Goal: Task Accomplishment & Management: Manage account settings

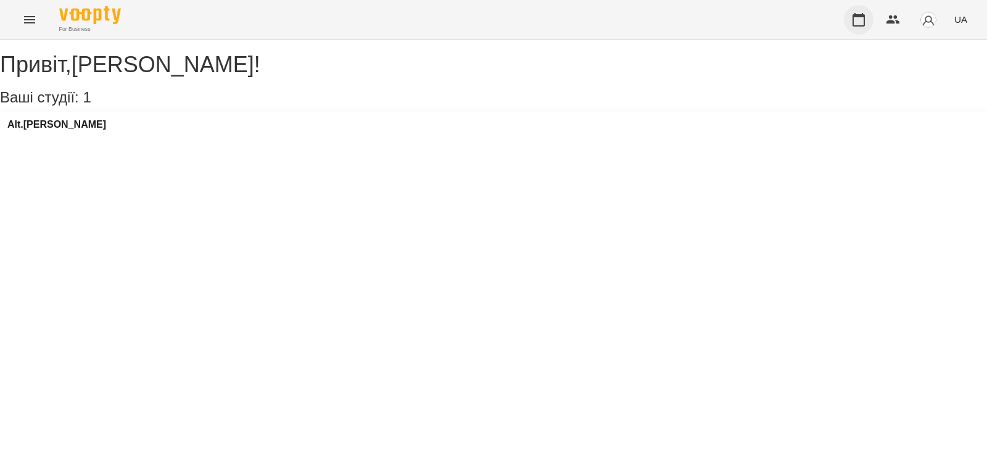
click at [857, 20] on icon "button" at bounding box center [859, 19] width 15 height 15
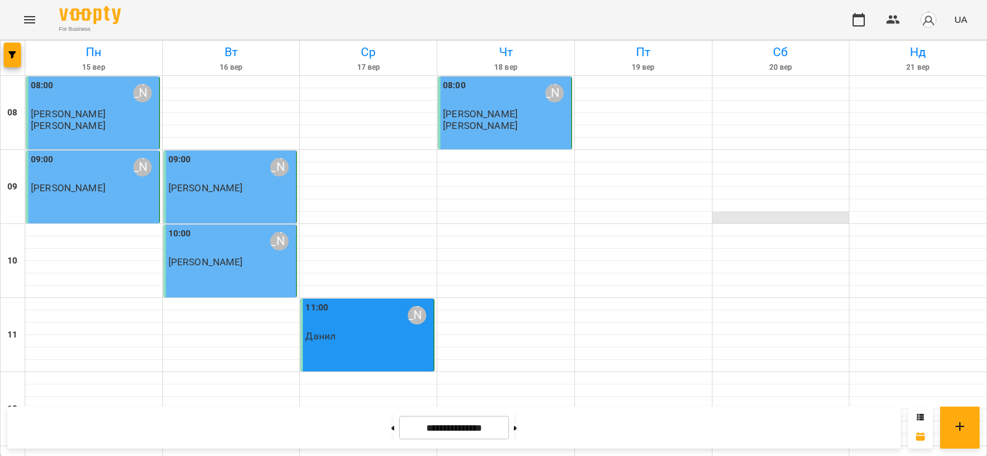
scroll to position [62, 0]
click at [259, 257] on p "[PERSON_NAME]" at bounding box center [231, 262] width 126 height 10
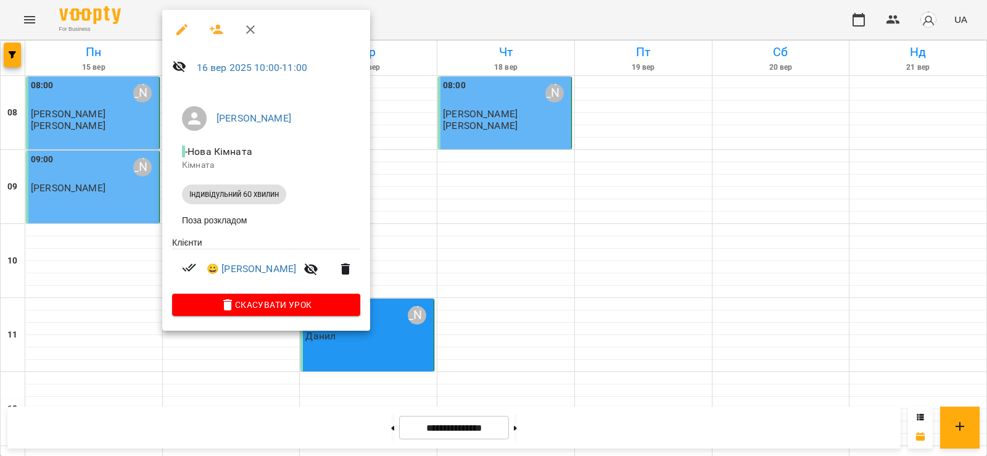
click at [439, 22] on div at bounding box center [493, 228] width 987 height 456
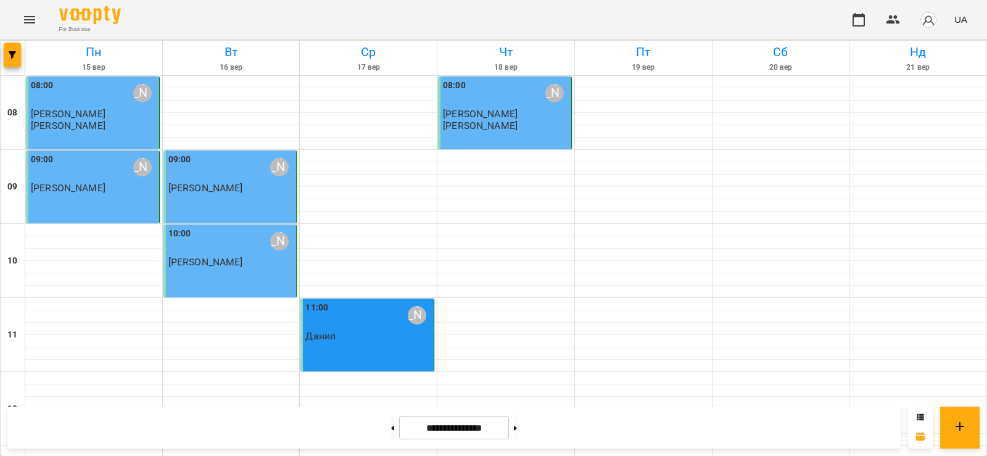
click at [357, 301] on div "11:00 [PERSON_NAME]" at bounding box center [368, 315] width 126 height 28
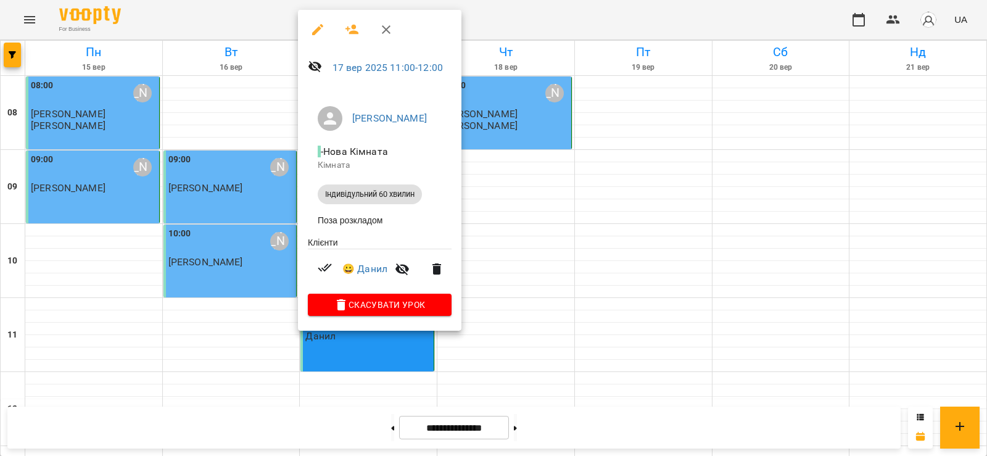
click at [543, 6] on div at bounding box center [493, 228] width 987 height 456
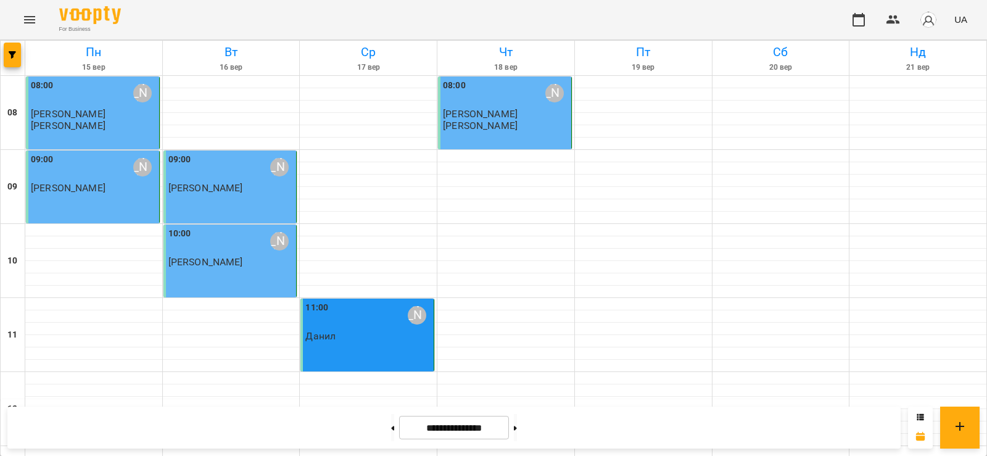
click at [231, 257] on p "[PERSON_NAME]" at bounding box center [231, 262] width 126 height 10
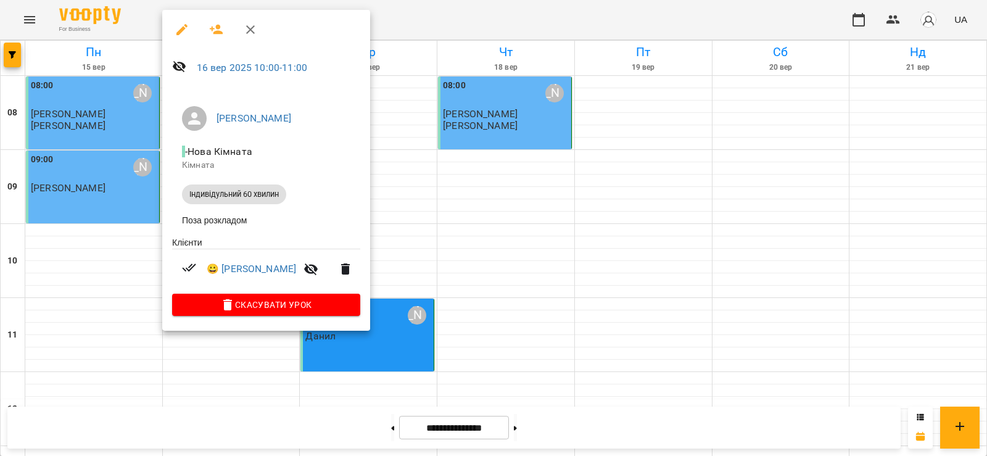
click at [536, 16] on div at bounding box center [493, 228] width 987 height 456
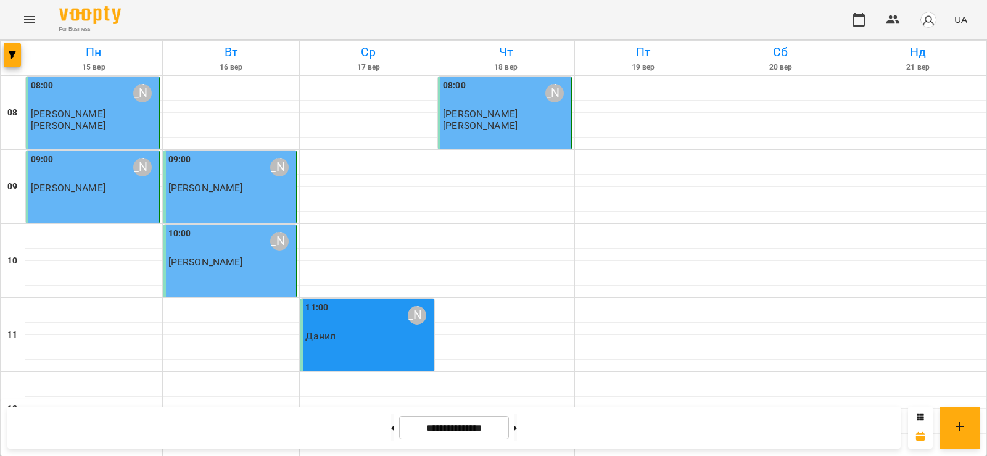
scroll to position [0, 0]
click at [596, 83] on div at bounding box center [643, 82] width 137 height 12
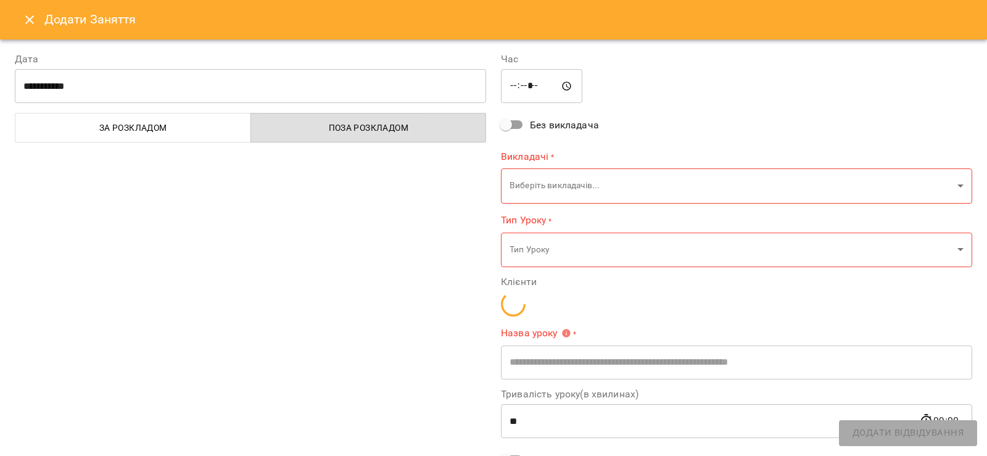
type input "**********"
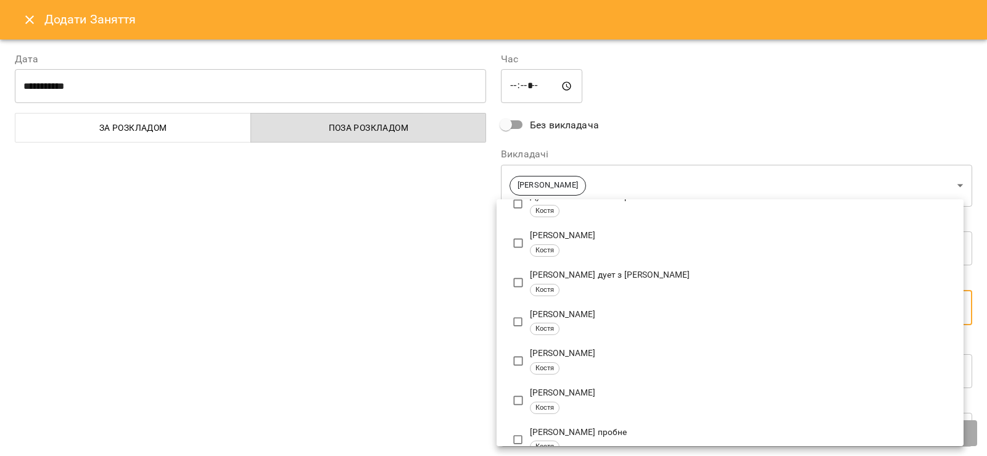
scroll to position [309, 0]
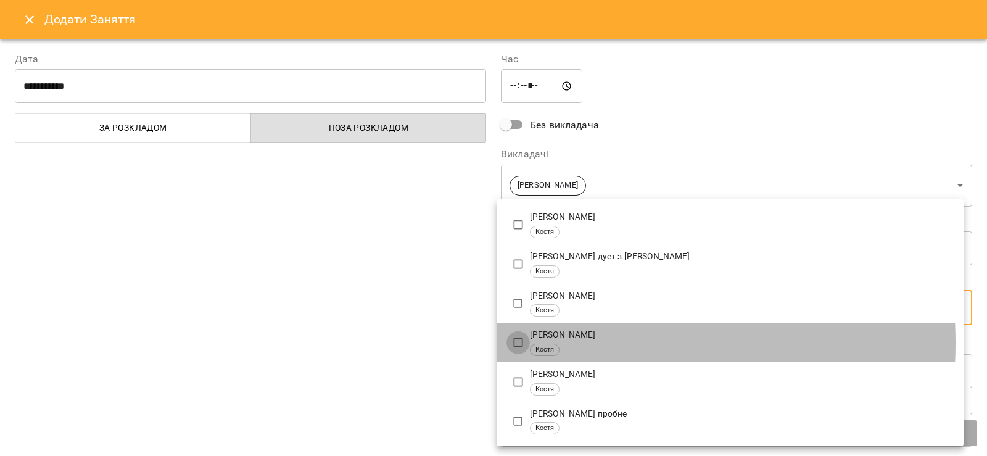
type input "**********"
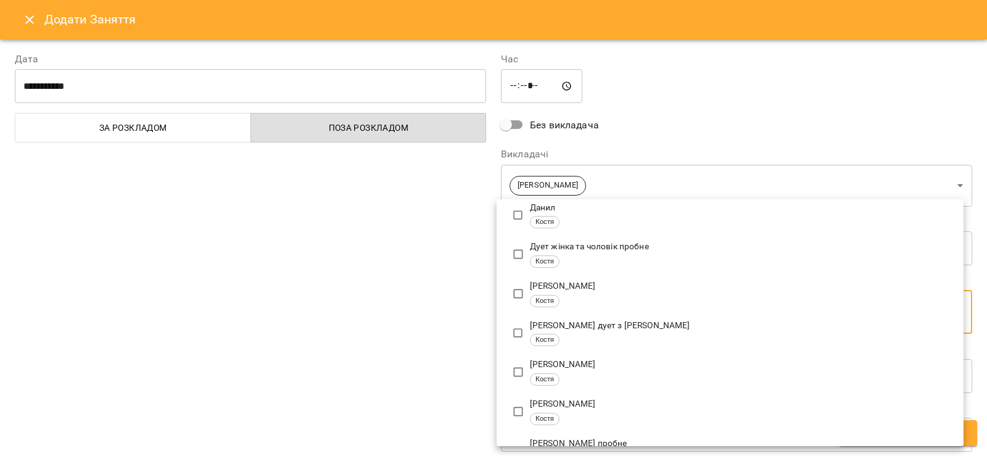
scroll to position [0, 0]
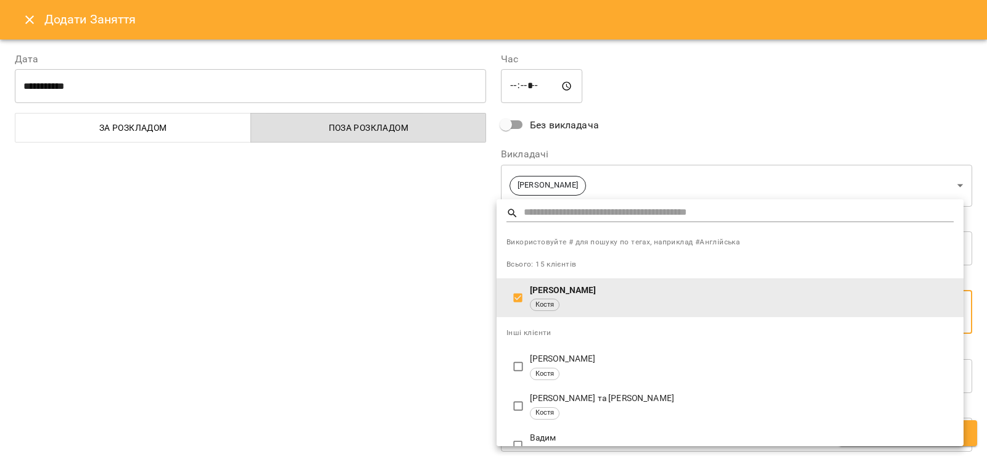
click at [392, 333] on div at bounding box center [493, 228] width 987 height 456
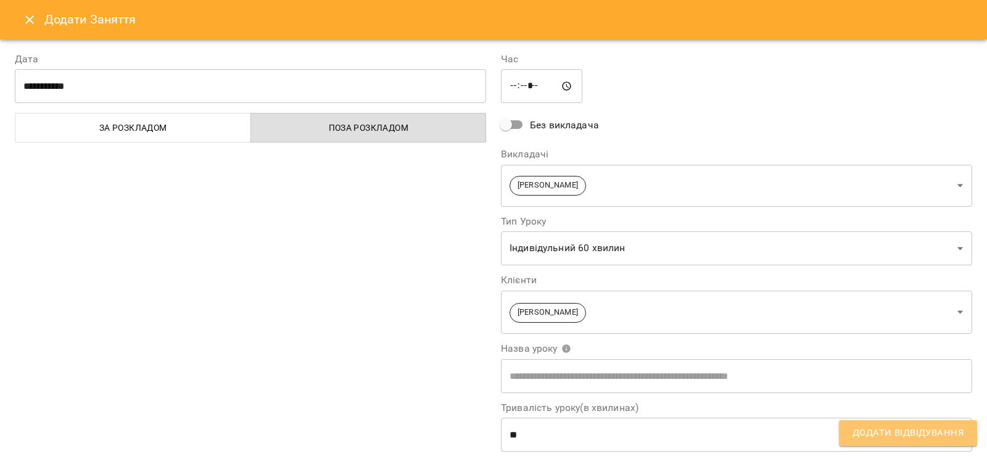
click at [903, 434] on span "Додати Відвідування" at bounding box center [908, 433] width 111 height 16
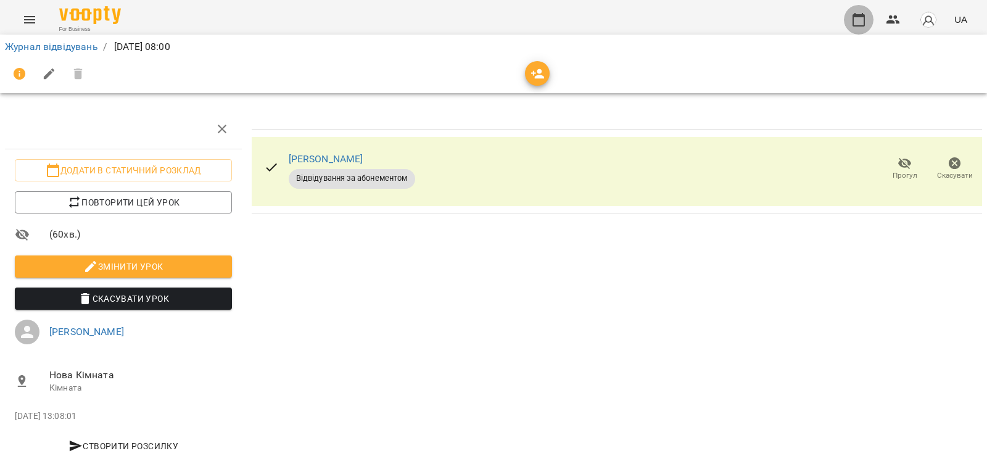
click at [861, 15] on icon "button" at bounding box center [859, 20] width 12 height 14
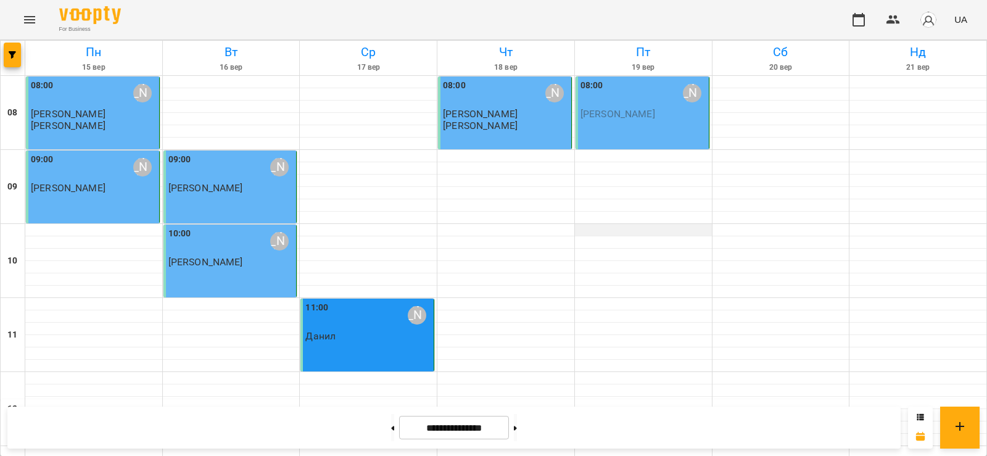
click at [593, 229] on div at bounding box center [643, 230] width 137 height 12
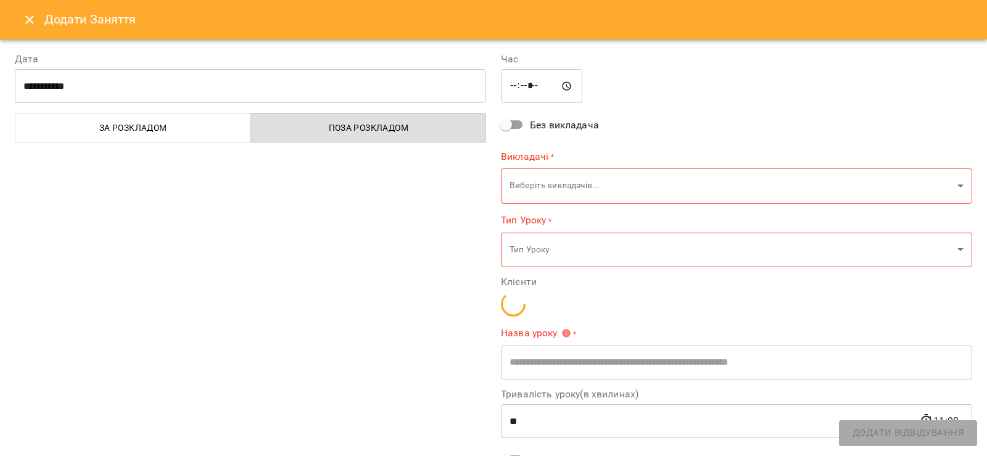
type input "**********"
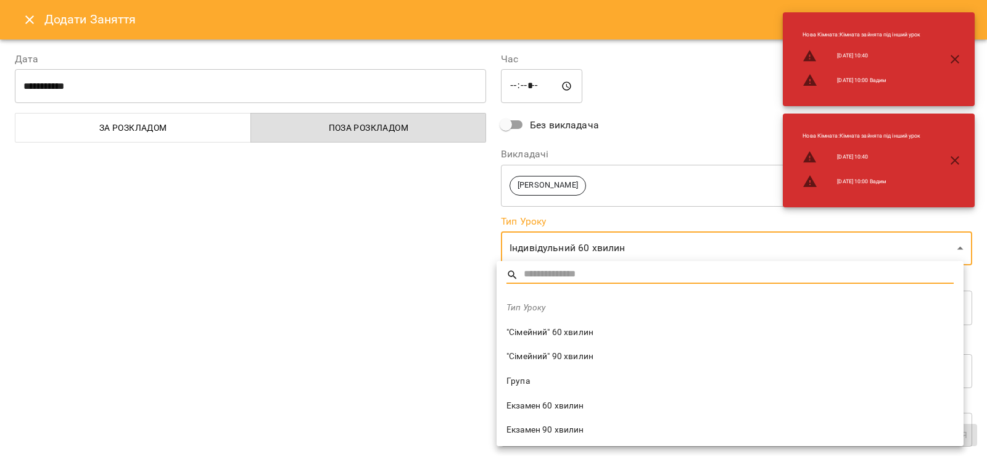
click at [583, 334] on span ""Сімейний" 60 хвилин" at bounding box center [730, 332] width 447 height 12
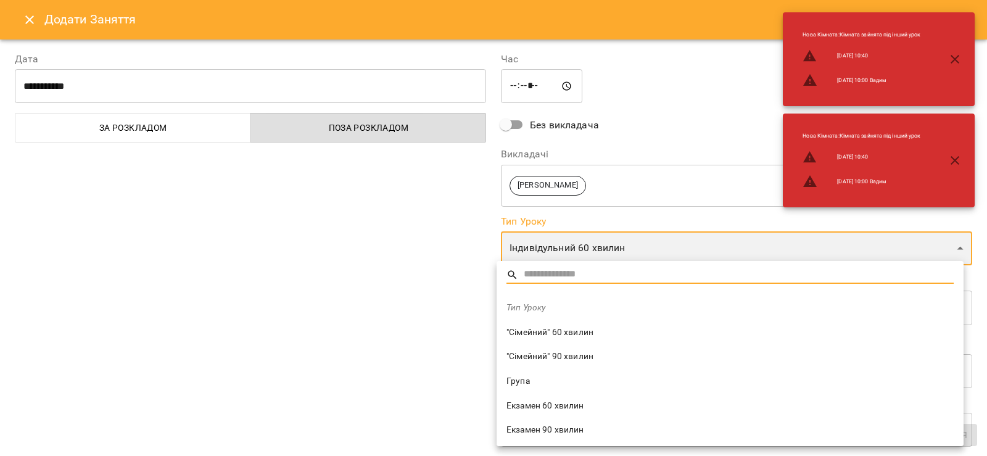
type input "**********"
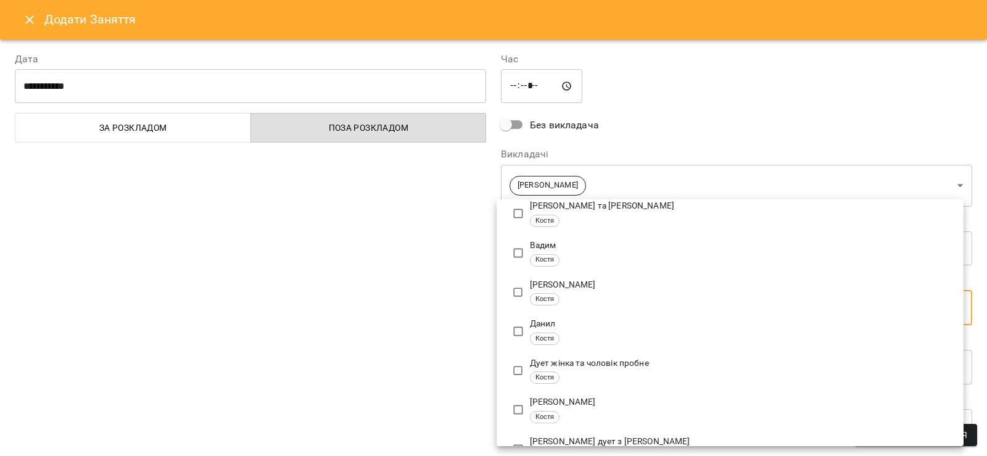
scroll to position [185, 0]
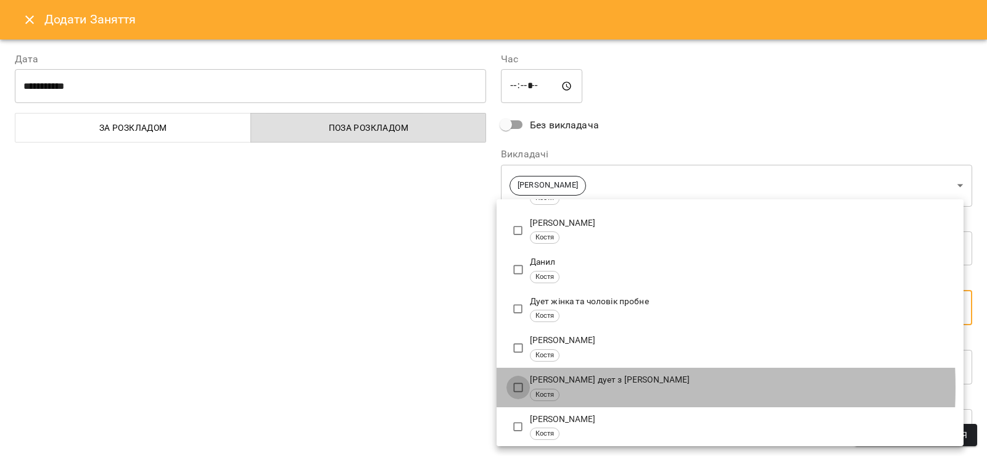
type input "**********"
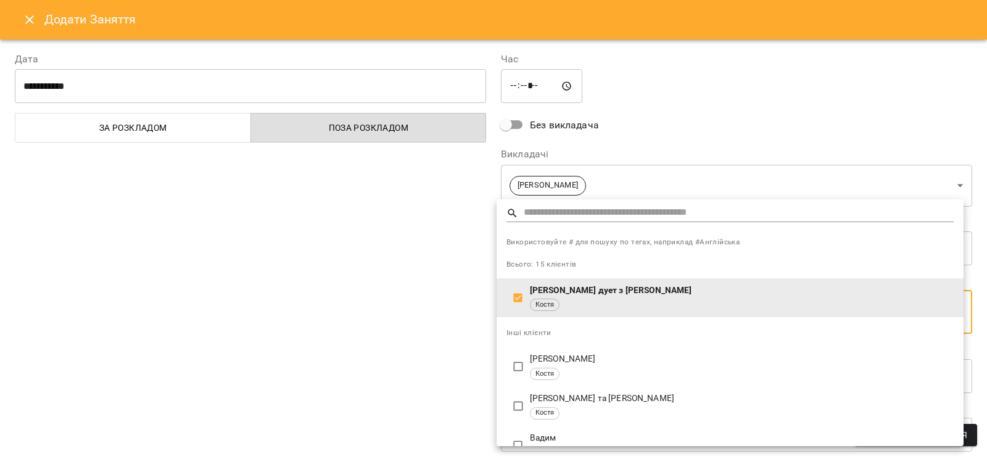
click at [444, 344] on div at bounding box center [493, 228] width 987 height 456
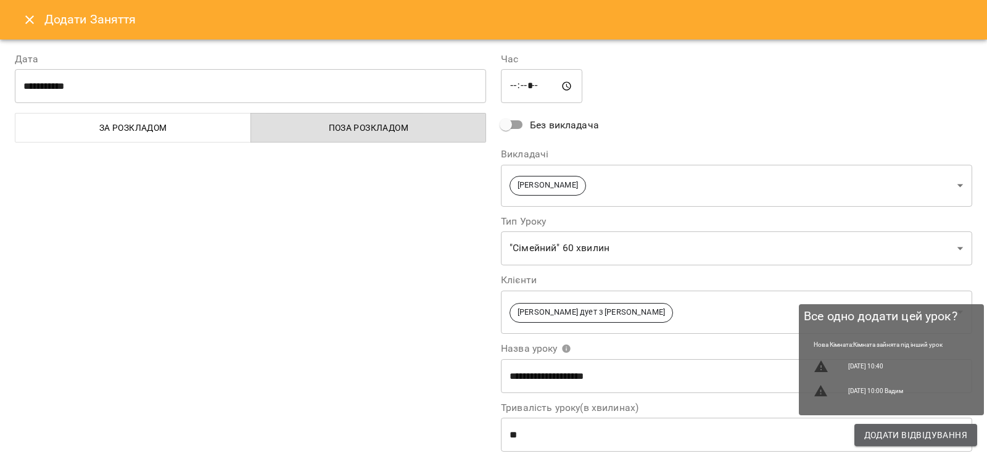
click at [906, 439] on span "Додати Відвідування" at bounding box center [916, 435] width 103 height 15
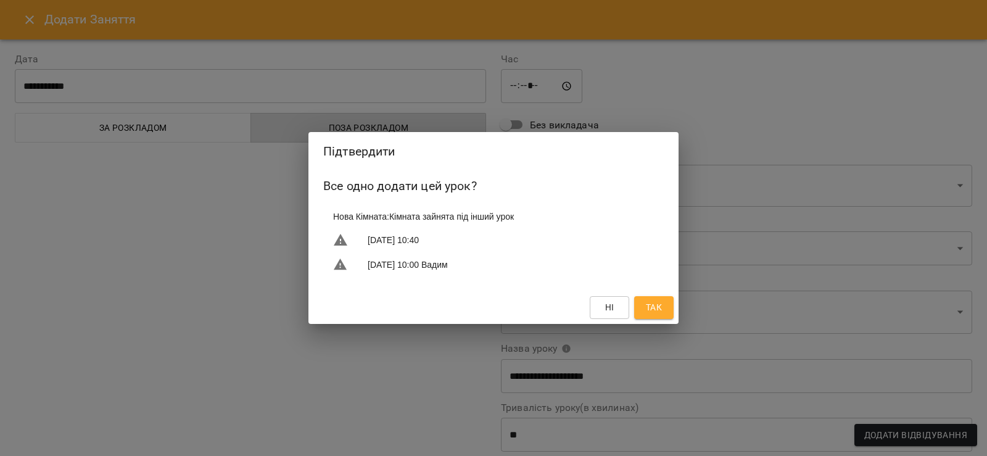
click at [656, 307] on span "Так" at bounding box center [654, 307] width 16 height 15
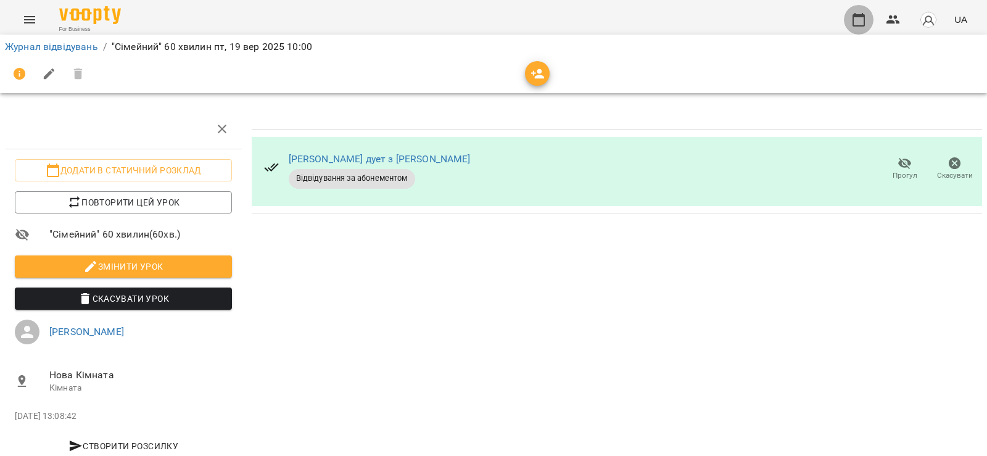
click at [858, 22] on icon "button" at bounding box center [859, 19] width 15 height 15
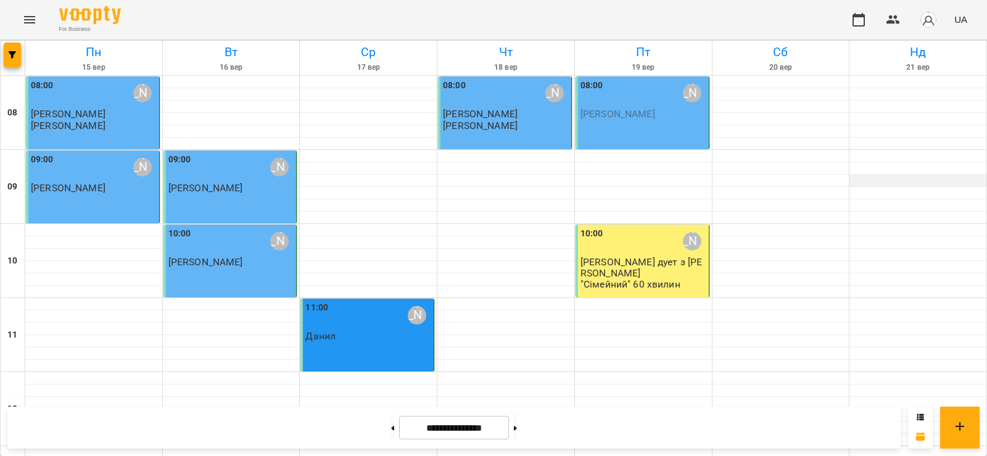
scroll to position [185, 0]
click at [601, 372] on div at bounding box center [643, 378] width 137 height 12
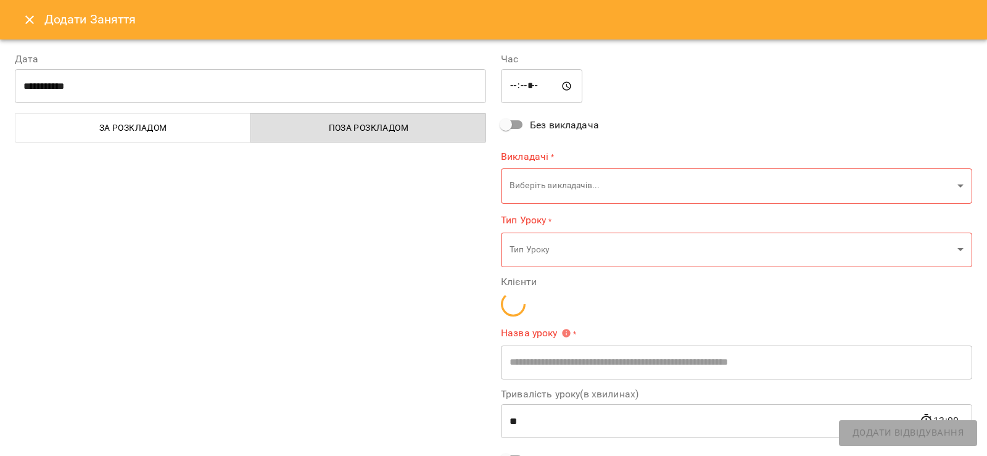
type input "**********"
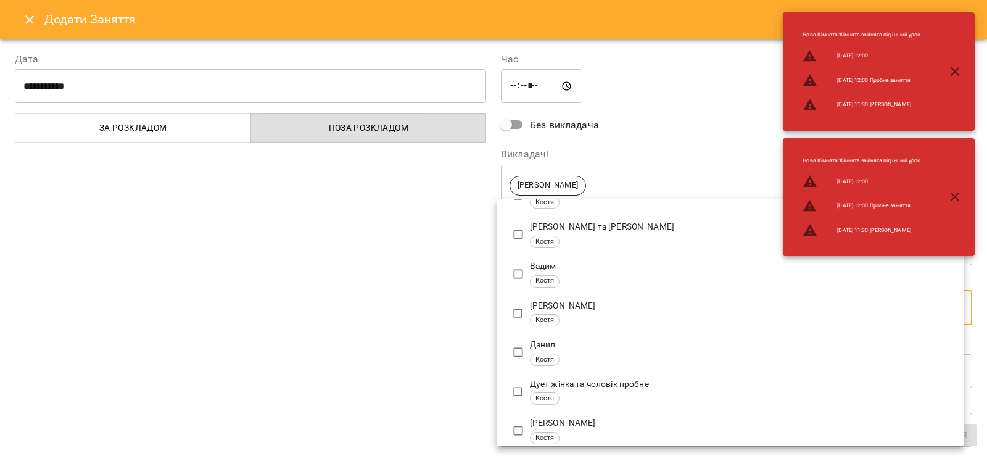
scroll to position [123, 0]
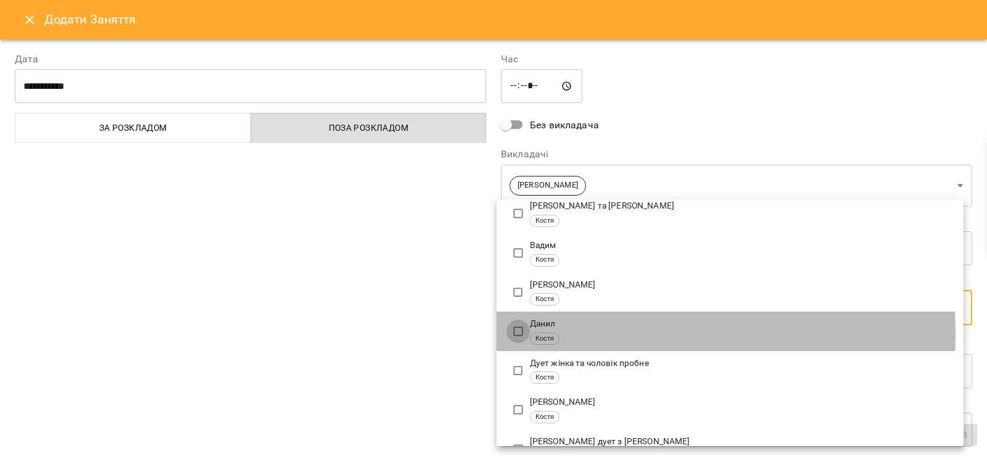
type input "**********"
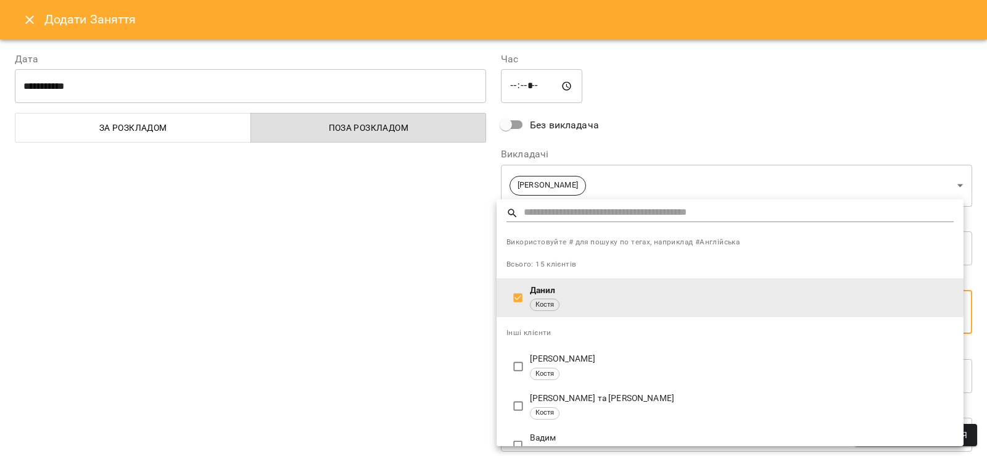
click at [435, 312] on div at bounding box center [493, 228] width 987 height 456
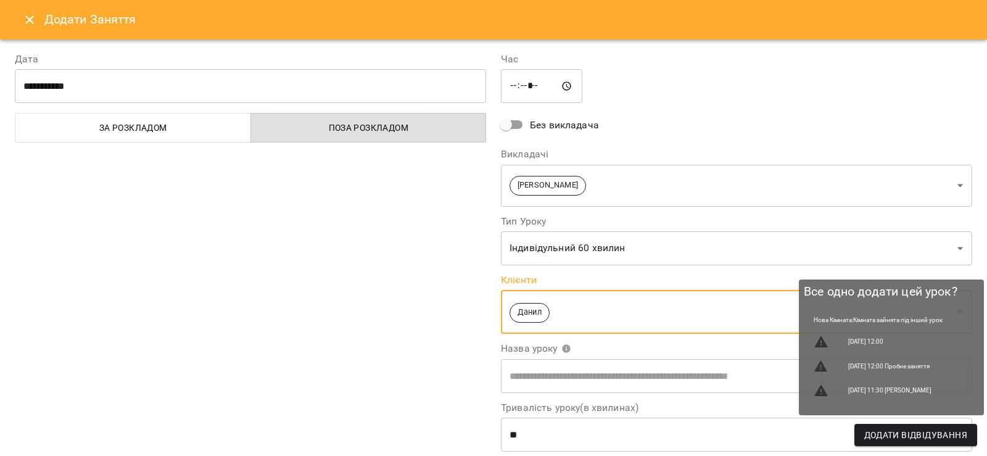
click at [931, 438] on span "Додати Відвідування" at bounding box center [916, 435] width 103 height 15
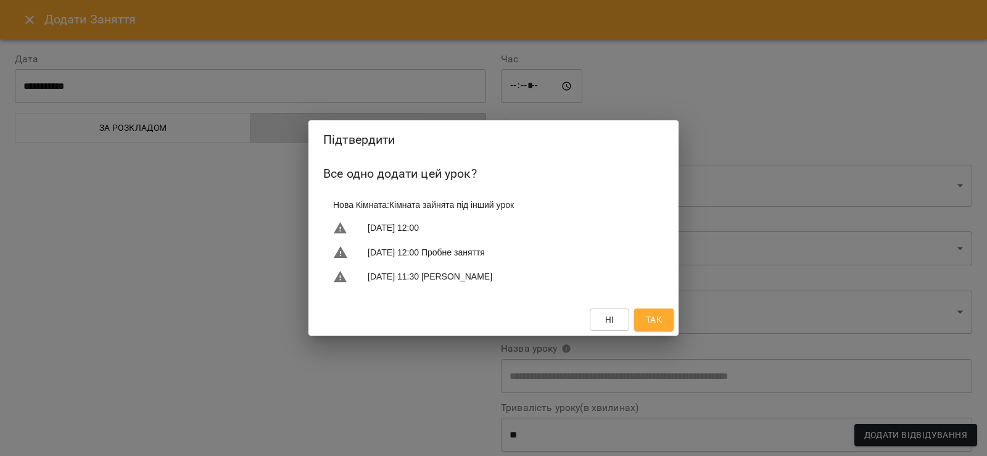
drag, startPoint x: 649, startPoint y: 317, endPoint x: 666, endPoint y: 325, distance: 18.5
click at [649, 317] on span "Так" at bounding box center [654, 319] width 16 height 15
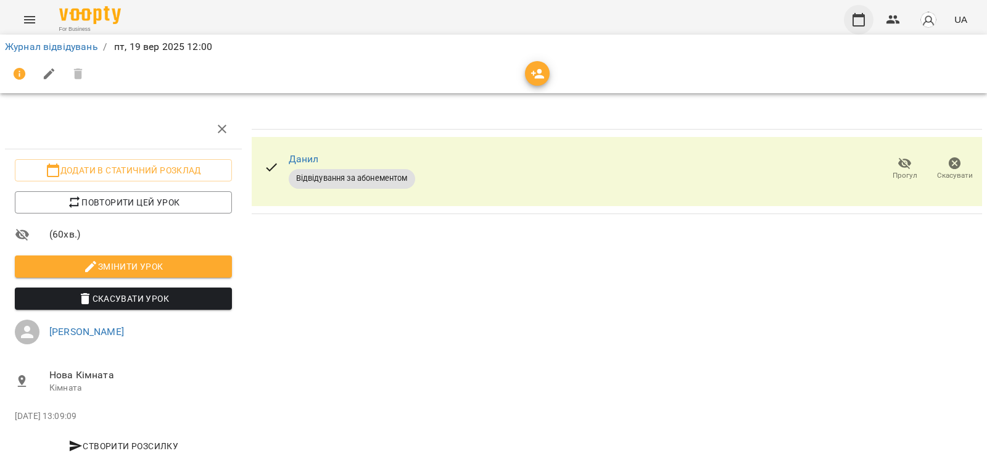
click at [861, 19] on icon "button" at bounding box center [859, 19] width 15 height 15
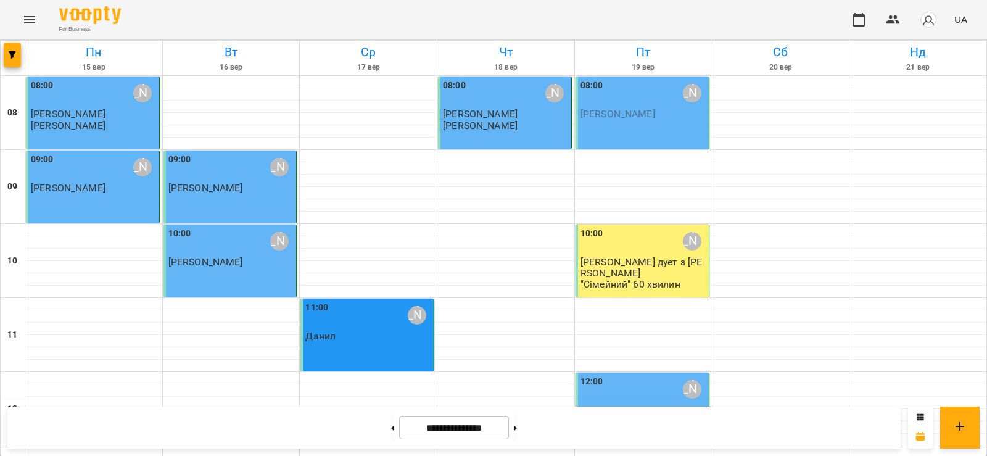
scroll to position [555, 0]
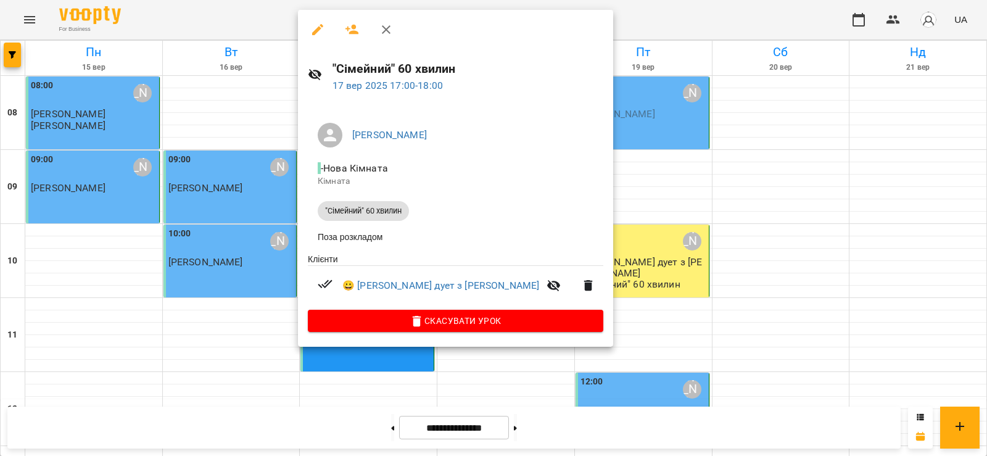
click at [673, 19] on div at bounding box center [493, 228] width 987 height 456
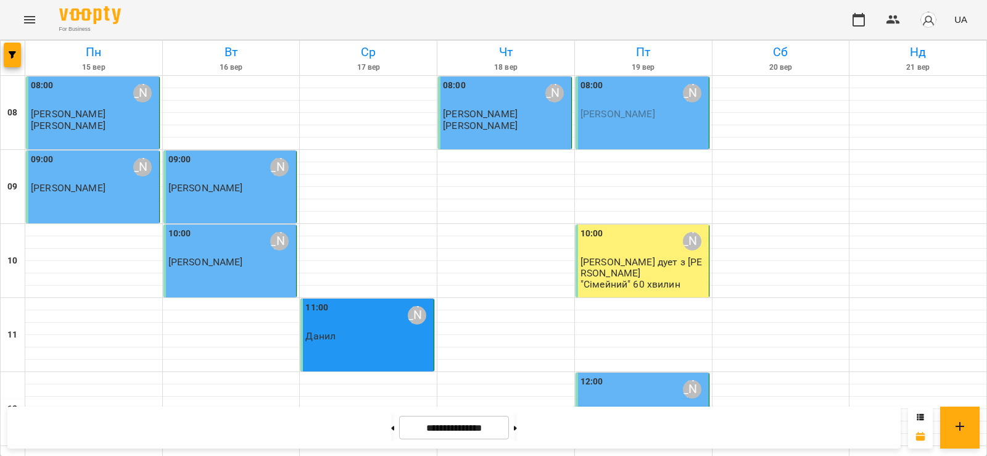
scroll to position [0, 0]
